Goal: Task Accomplishment & Management: Use online tool/utility

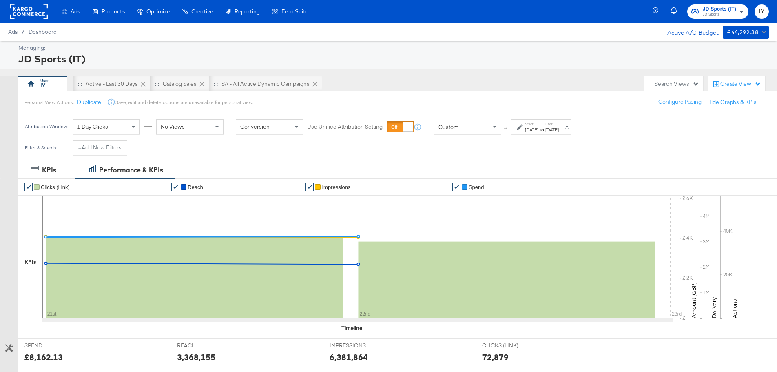
scroll to position [245, 0]
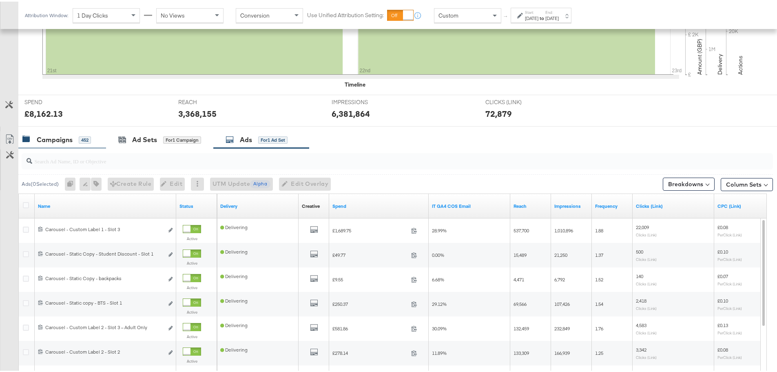
click at [60, 141] on div "Campaigns" at bounding box center [55, 137] width 36 height 9
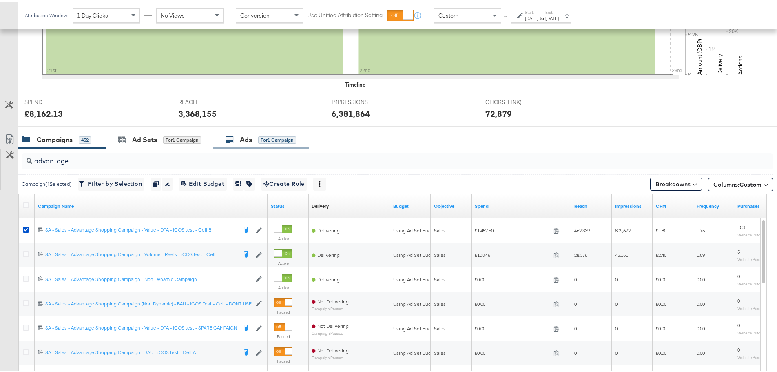
click at [247, 135] on div "Ads" at bounding box center [246, 137] width 12 height 9
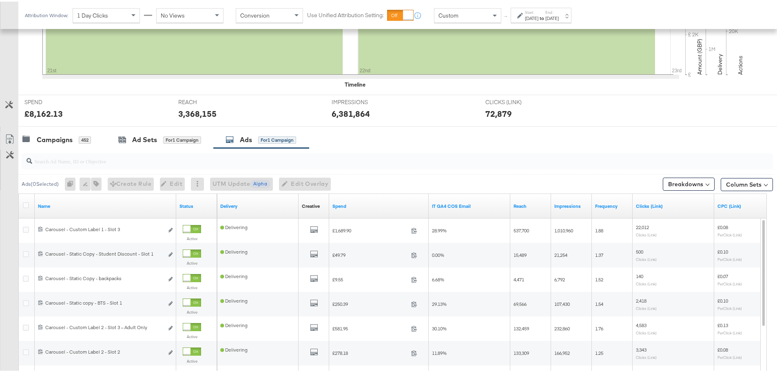
scroll to position [326, 0]
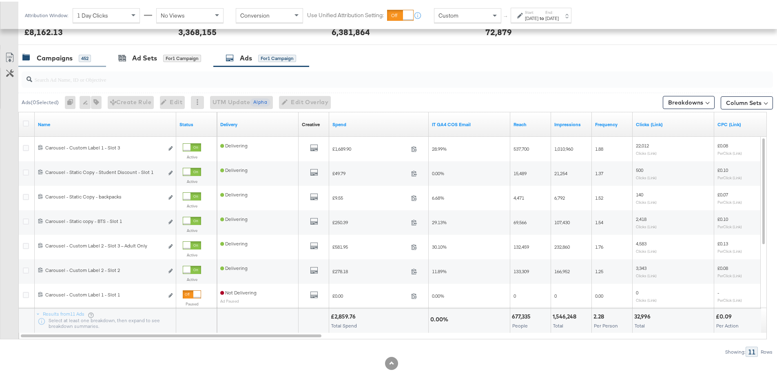
click at [70, 50] on div "Campaigns 452" at bounding box center [62, 57] width 88 height 18
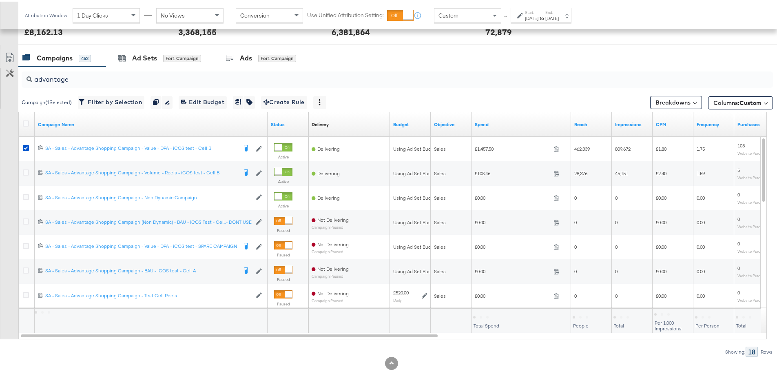
click at [26, 146] on icon at bounding box center [26, 146] width 6 height 6
click at [0, 0] on input "checkbox" at bounding box center [0, 0] width 0 height 0
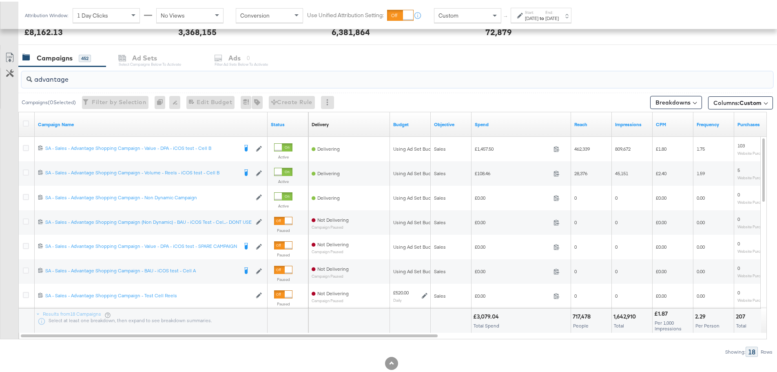
drag, startPoint x: 78, startPoint y: 74, endPoint x: -27, endPoint y: 78, distance: 105.4
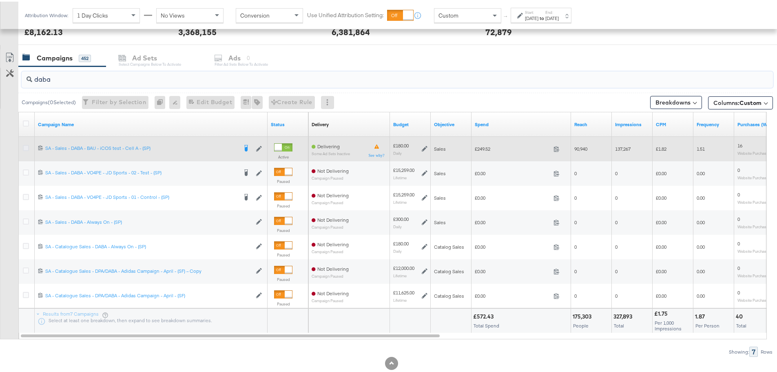
type input "daba"
click at [27, 148] on icon at bounding box center [26, 146] width 6 height 6
click at [0, 0] on input "checkbox" at bounding box center [0, 0] width 0 height 0
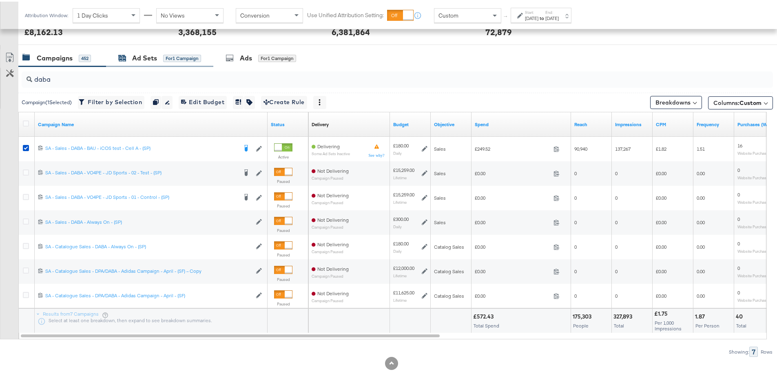
click at [135, 56] on div "Ad Sets" at bounding box center [144, 56] width 25 height 9
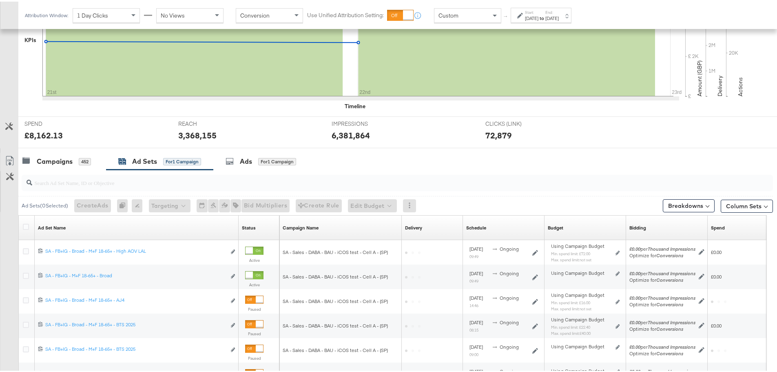
scroll to position [321, 0]
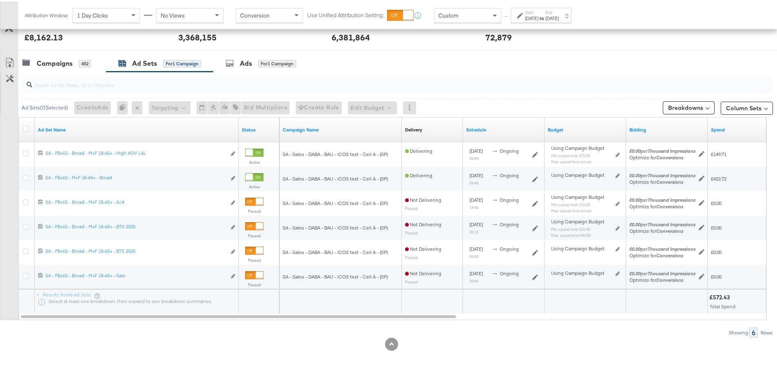
drag, startPoint x: 268, startPoint y: 318, endPoint x: 620, endPoint y: 322, distance: 352.2
click at [620, 322] on div "Ad Sets ( 0 Selected) Create Ads At least one ad set must be selected 0 Rename …" at bounding box center [386, 203] width 773 height 266
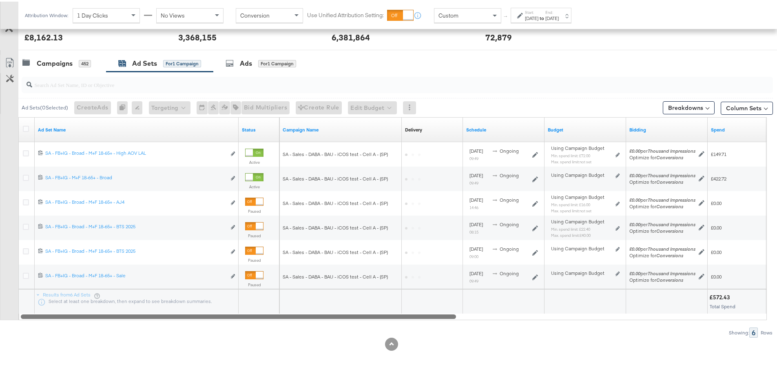
drag, startPoint x: 270, startPoint y: 314, endPoint x: 149, endPoint y: 197, distance: 167.9
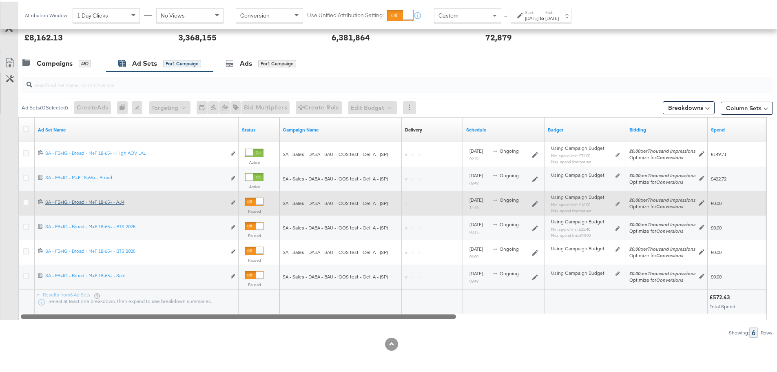
click at [217, 329] on div "Ad Sets ( 0 Selected) Create Ads At least one ad set must be selected 0 Rename …" at bounding box center [386, 203] width 773 height 266
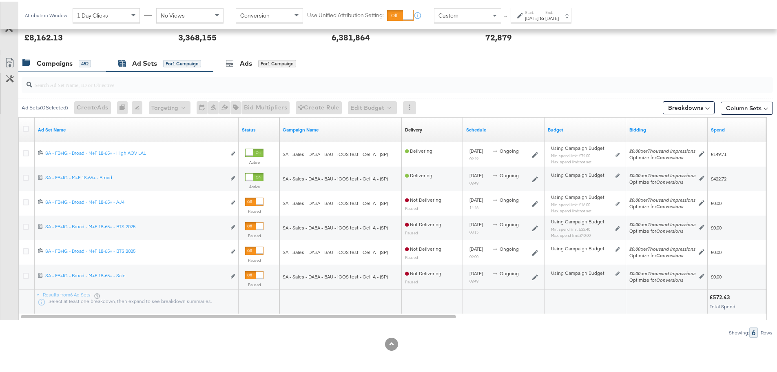
click at [52, 66] on div "Campaigns" at bounding box center [55, 61] width 36 height 9
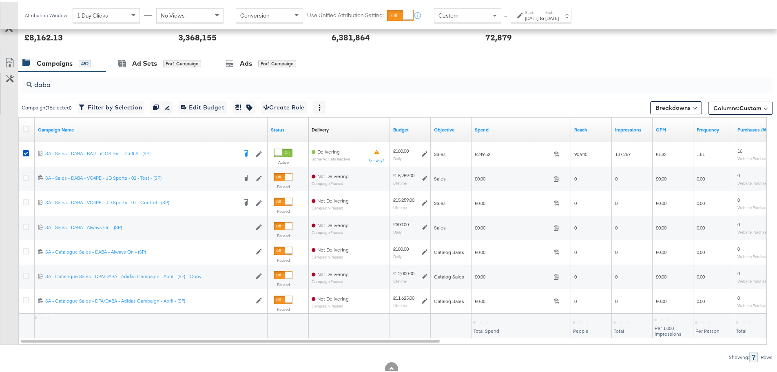
scroll to position [326, 0]
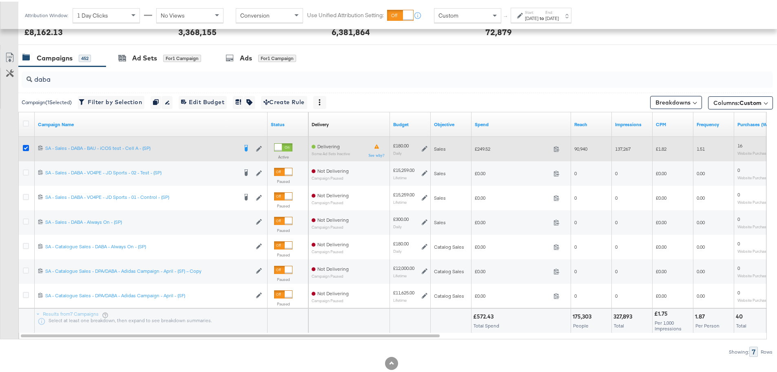
click at [24, 144] on icon at bounding box center [26, 146] width 6 height 6
click at [0, 0] on input "checkbox" at bounding box center [0, 0] width 0 height 0
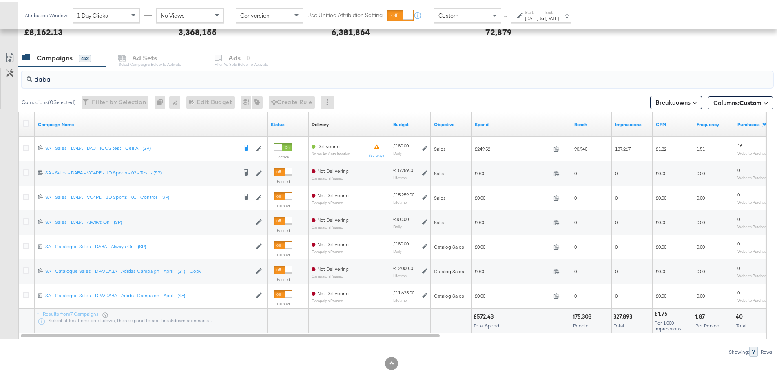
drag, startPoint x: 54, startPoint y: 80, endPoint x: -7, endPoint y: 76, distance: 61.3
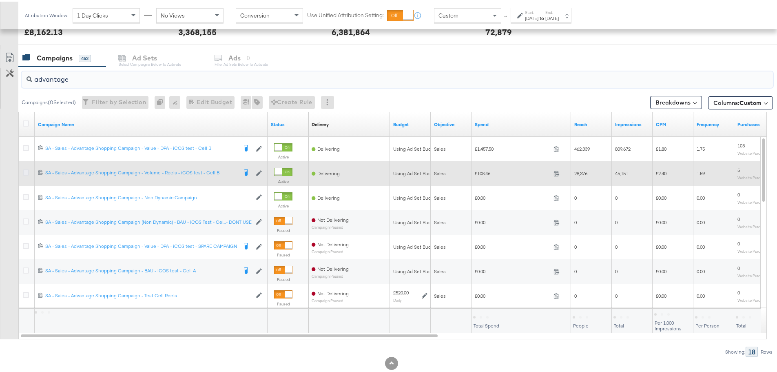
type input "advantage"
drag, startPoint x: 26, startPoint y: 170, endPoint x: 34, endPoint y: 164, distance: 10.5
click at [26, 170] on icon at bounding box center [26, 171] width 6 height 6
click at [0, 0] on input "checkbox" at bounding box center [0, 0] width 0 height 0
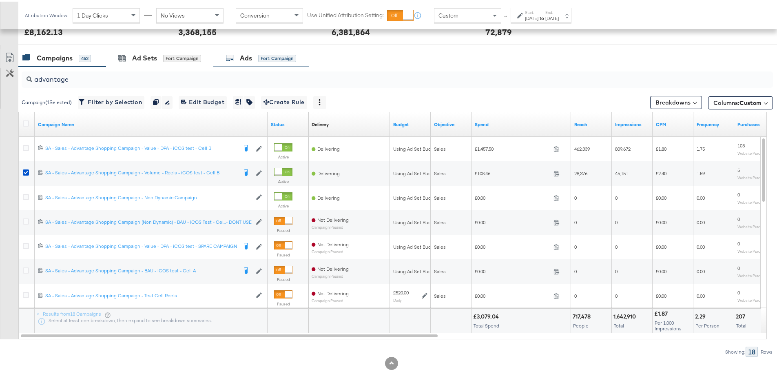
click at [240, 55] on div "Ads for 1 Campaign" at bounding box center [261, 56] width 71 height 9
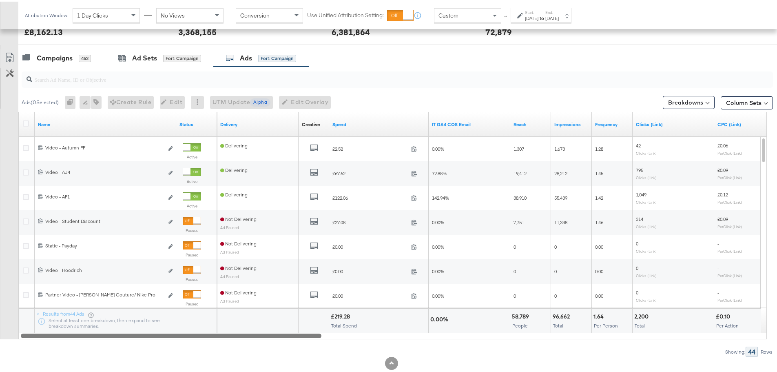
drag, startPoint x: 242, startPoint y: 332, endPoint x: 148, endPoint y: 361, distance: 99.0
click at [148, 361] on div "KPIs Performance & KPIs Customize KPIs ✔ Clicks (Link) ✔ Reach ✔ Impressions ✔ …" at bounding box center [391, 113] width 783 height 556
click at [56, 57] on div "Campaigns" at bounding box center [55, 56] width 36 height 9
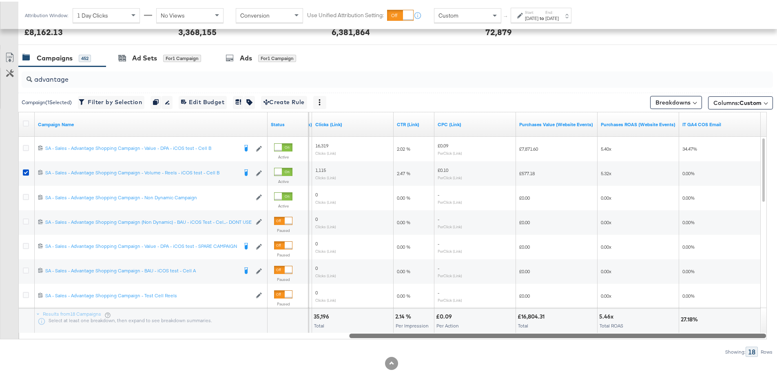
drag, startPoint x: 306, startPoint y: 334, endPoint x: 737, endPoint y: 356, distance: 430.7
click at [737, 356] on div "KPIs Performance & KPIs Customize KPIs ✔ Clicks (Link) ✔ Reach ✔ Impressions ✔ …" at bounding box center [391, 113] width 783 height 556
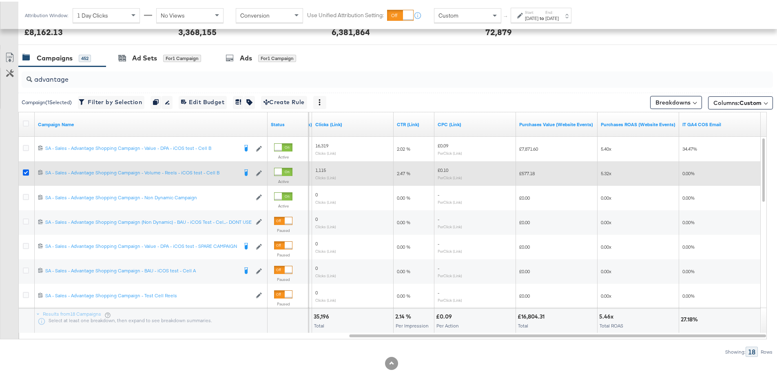
click at [25, 172] on icon at bounding box center [26, 171] width 6 height 6
click at [0, 0] on input "checkbox" at bounding box center [0, 0] width 0 height 0
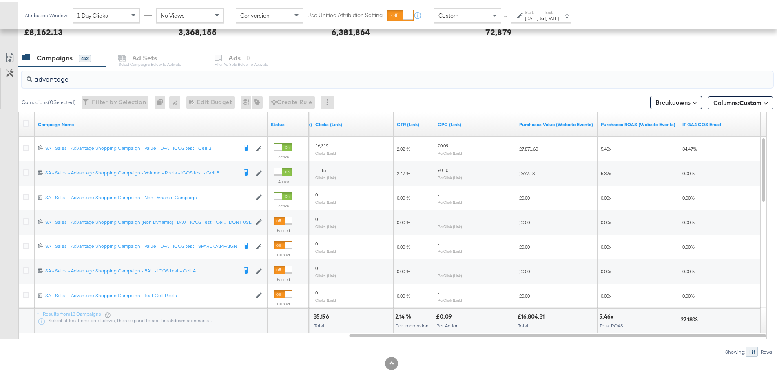
drag, startPoint x: 64, startPoint y: 78, endPoint x: -7, endPoint y: 80, distance: 70.2
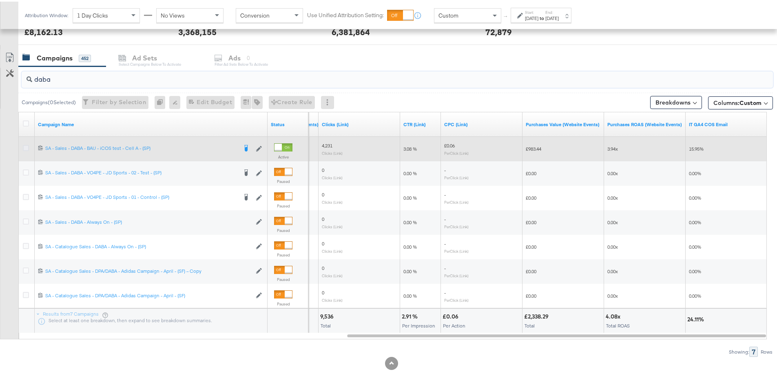
type input "daba"
click at [27, 147] on icon at bounding box center [26, 146] width 6 height 6
click at [0, 0] on input "checkbox" at bounding box center [0, 0] width 0 height 0
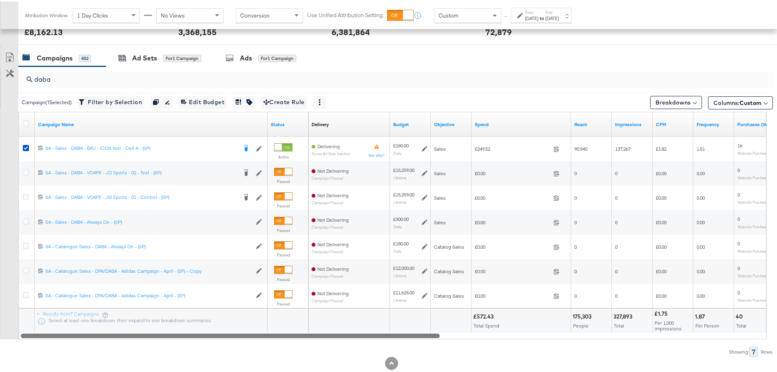
drag, startPoint x: 402, startPoint y: 335, endPoint x: 64, endPoint y: 341, distance: 337.9
click at [64, 341] on div "daba Campaign ( 1 Selected) Filter by Selection Filter 1 campaign Duplicate 1 c…" at bounding box center [386, 210] width 773 height 290
click at [532, 13] on div "[DATE]" at bounding box center [531, 16] width 13 height 7
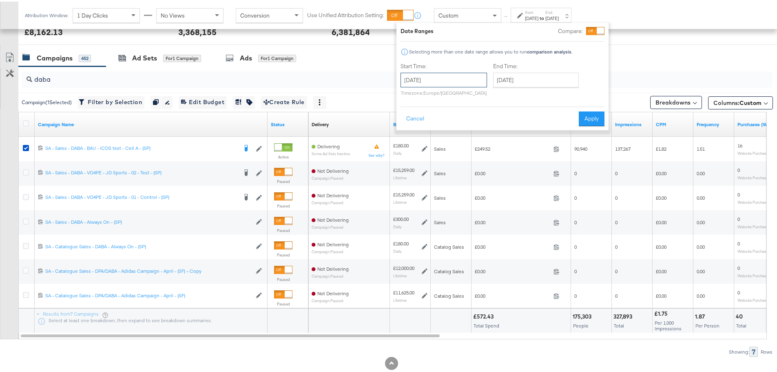
click at [445, 75] on input "[DATE]" at bounding box center [444, 78] width 87 height 15
click at [425, 157] on td "22" at bounding box center [424, 153] width 14 height 11
type input "[DATE]"
click at [594, 122] on button "Apply" at bounding box center [594, 117] width 26 height 15
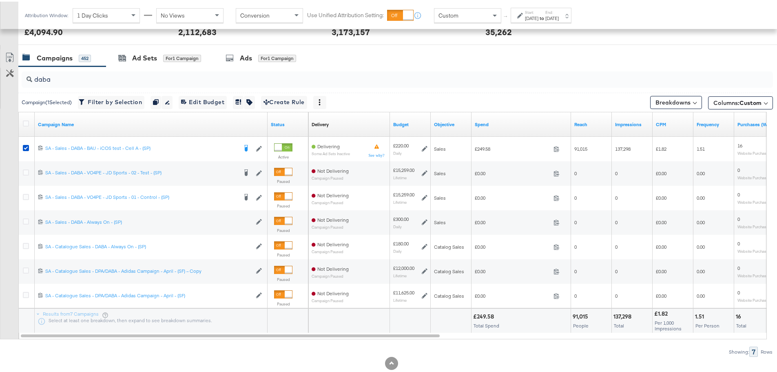
click at [539, 13] on div "[DATE]" at bounding box center [531, 16] width 13 height 7
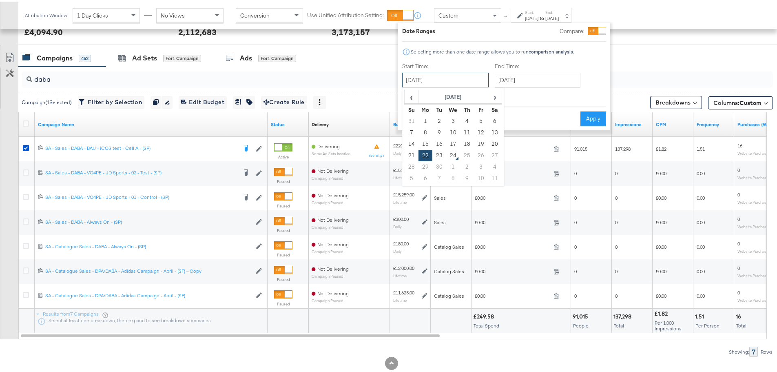
click at [443, 81] on input "[DATE]" at bounding box center [445, 78] width 87 height 15
click at [406, 153] on td "21" at bounding box center [412, 153] width 14 height 11
type input "[DATE]"
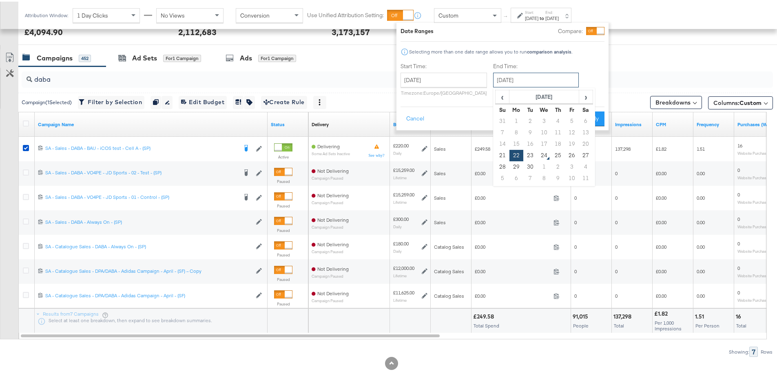
click at [536, 82] on input "[DATE]" at bounding box center [536, 78] width 86 height 15
click at [504, 153] on td "21" at bounding box center [503, 153] width 14 height 11
type input "[DATE]"
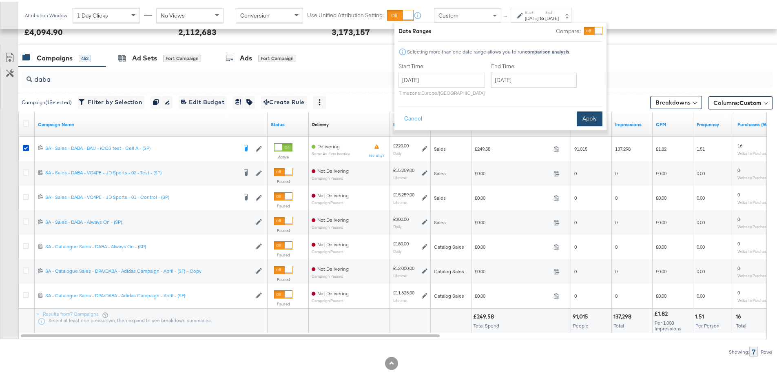
click at [590, 117] on button "Apply" at bounding box center [590, 117] width 26 height 15
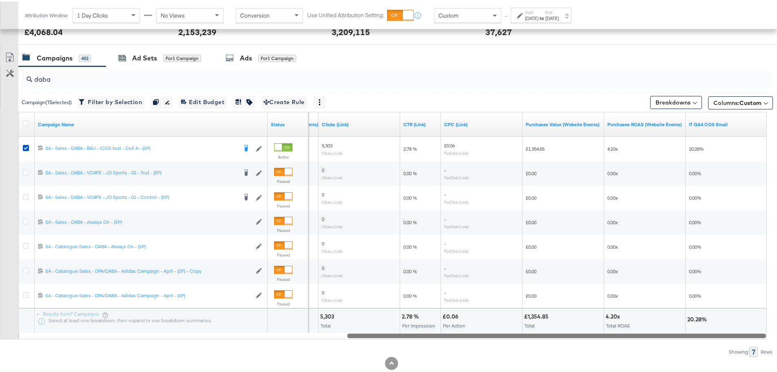
drag, startPoint x: 334, startPoint y: 334, endPoint x: 783, endPoint y: 356, distance: 449.8
click at [536, 18] on div "[DATE]" at bounding box center [531, 16] width 13 height 7
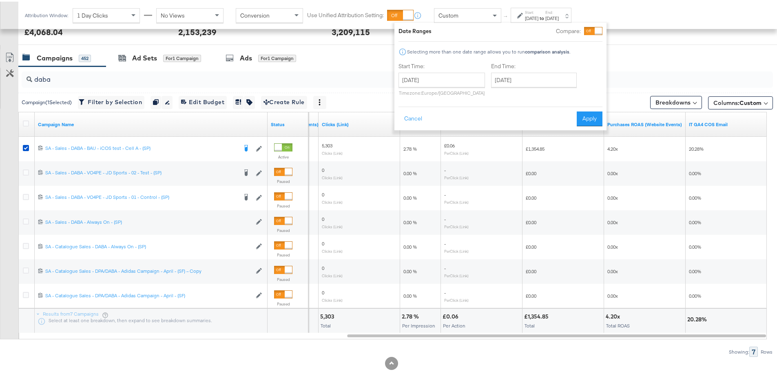
click at [446, 61] on label "Start Time:" at bounding box center [442, 65] width 87 height 8
click at [447, 79] on input "[DATE]" at bounding box center [442, 78] width 87 height 15
click at [437, 149] on td "23" at bounding box center [436, 153] width 14 height 11
type input "[DATE]"
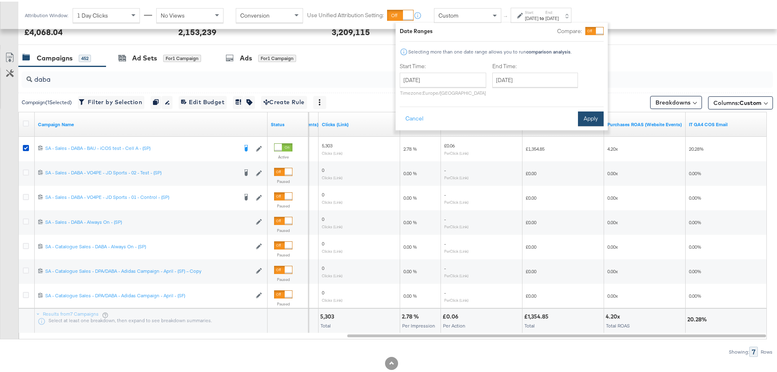
click at [591, 115] on button "Apply" at bounding box center [591, 117] width 26 height 15
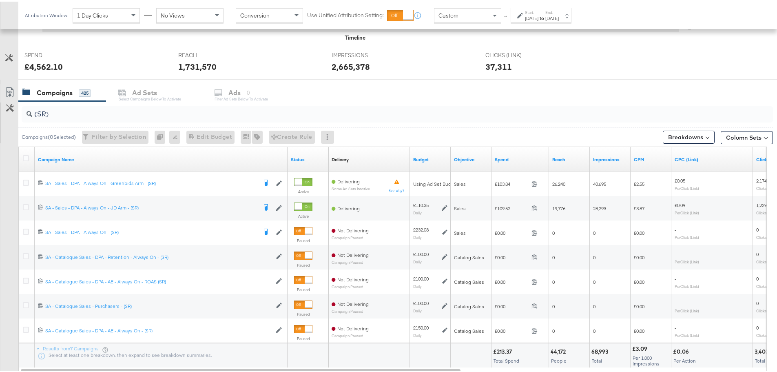
scroll to position [223, 0]
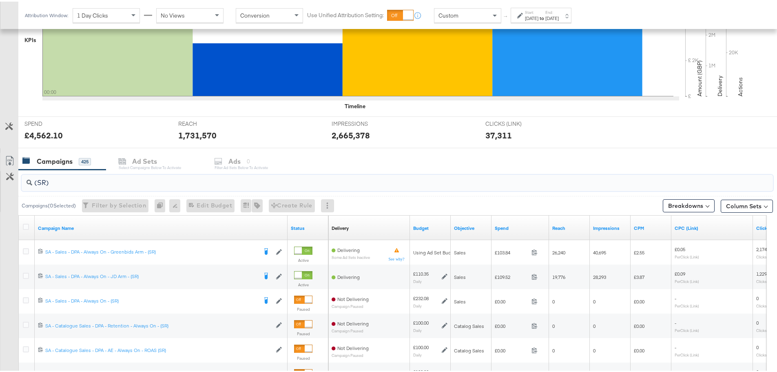
drag, startPoint x: 70, startPoint y: 173, endPoint x: 18, endPoint y: 189, distance: 54.2
click at [18, 189] on div "(SR)" at bounding box center [395, 181] width 755 height 26
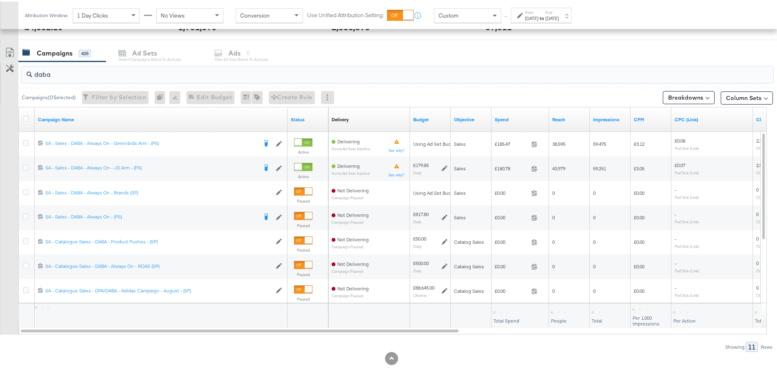
scroll to position [346, 0]
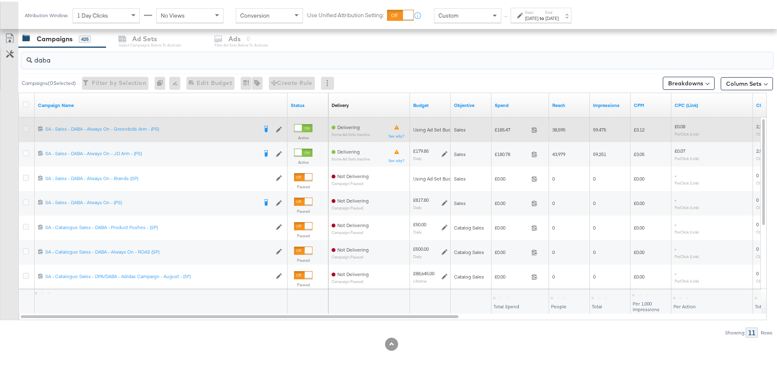
type input "daba"
click at [24, 129] on icon at bounding box center [26, 127] width 6 height 6
click at [0, 0] on input "checkbox" at bounding box center [0, 0] width 0 height 0
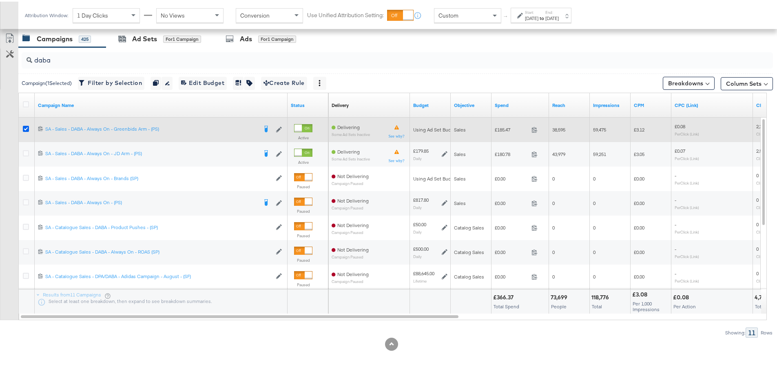
click at [24, 126] on icon at bounding box center [26, 127] width 6 height 6
click at [0, 0] on input "checkbox" at bounding box center [0, 0] width 0 height 0
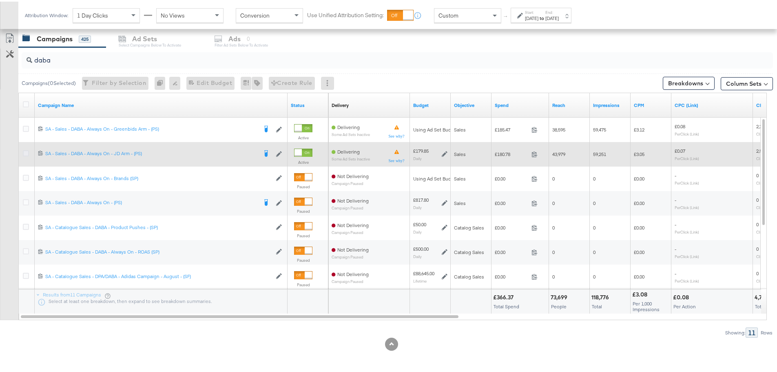
click at [24, 150] on icon at bounding box center [26, 152] width 6 height 6
click at [0, 0] on input "checkbox" at bounding box center [0, 0] width 0 height 0
click at [24, 152] on icon at bounding box center [26, 152] width 6 height 6
click at [0, 0] on input "checkbox" at bounding box center [0, 0] width 0 height 0
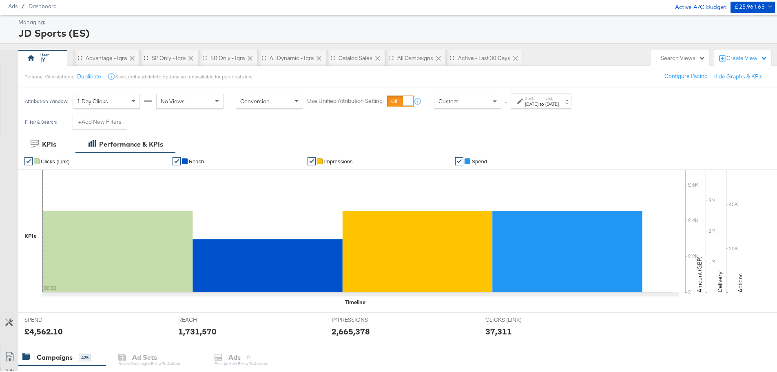
scroll to position [0, 0]
